Goal: Navigation & Orientation: Find specific page/section

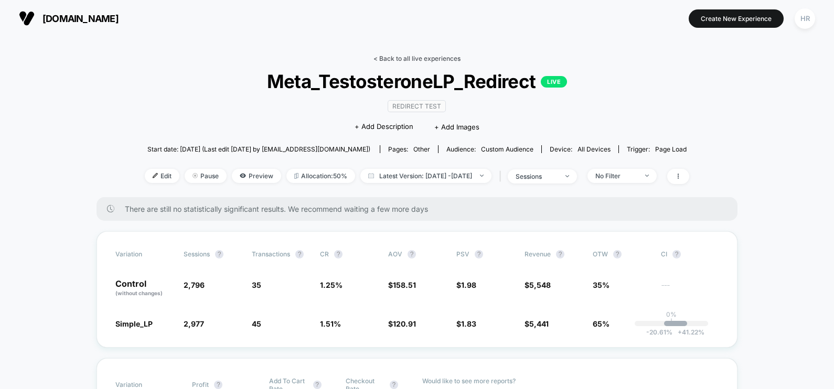
click at [426, 60] on link "< Back to all live experiences" at bounding box center [416, 59] width 87 height 8
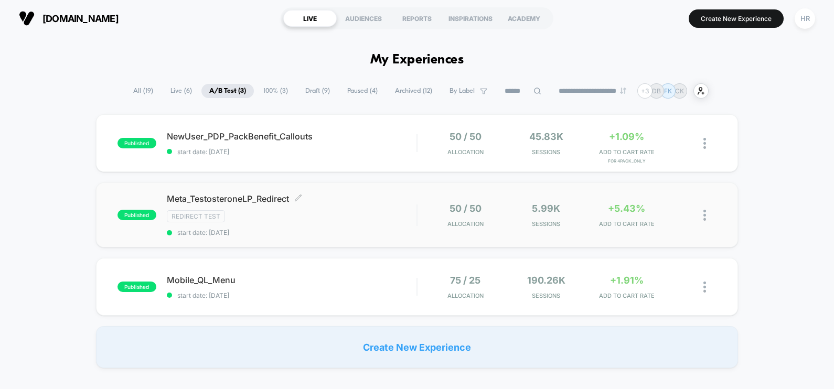
click at [370, 216] on div "Redirect Test" at bounding box center [292, 216] width 250 height 12
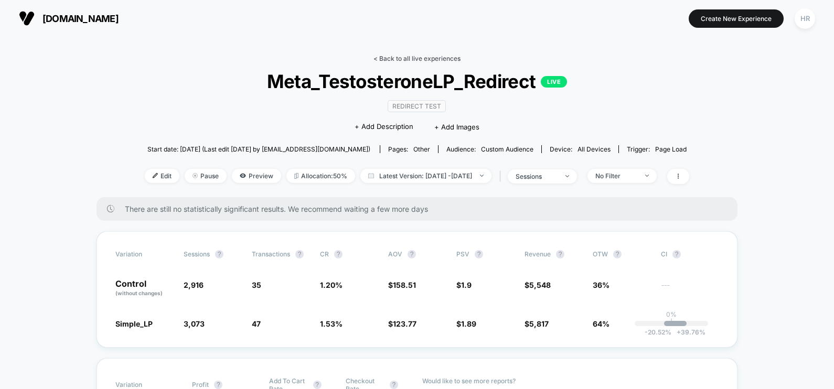
click at [407, 58] on link "< Back to all live experiences" at bounding box center [416, 59] width 87 height 8
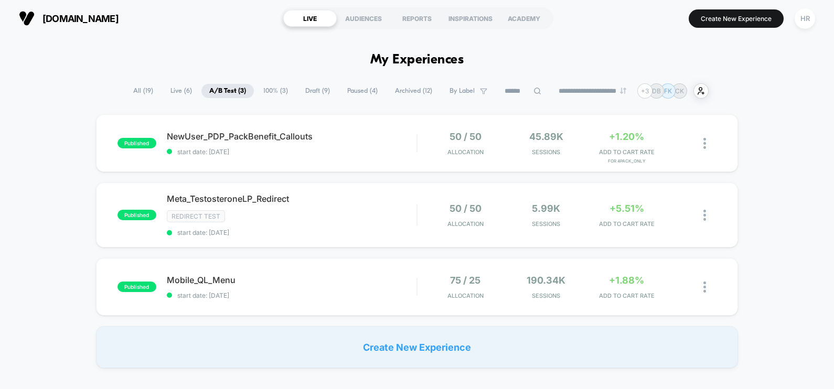
click at [308, 89] on span "Draft ( 9 )" at bounding box center [317, 91] width 40 height 14
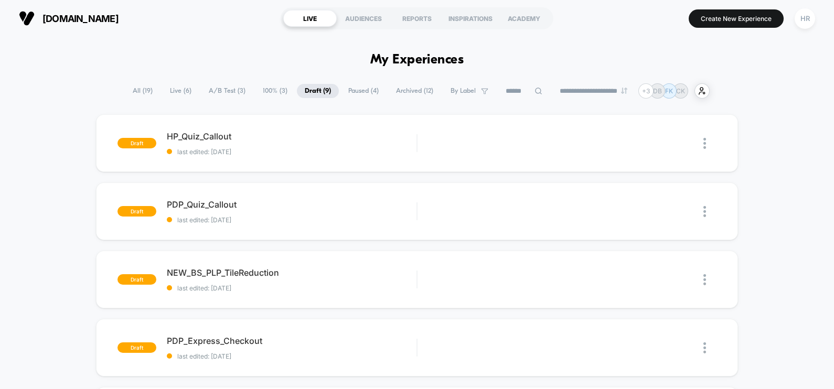
click at [274, 89] on span "100% ( 3 )" at bounding box center [275, 91] width 40 height 14
